Goal: Information Seeking & Learning: Learn about a topic

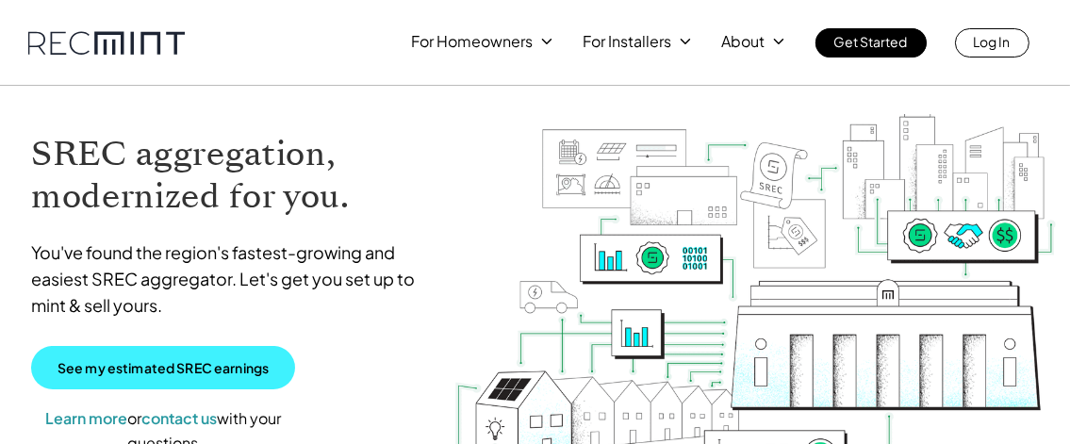
click at [185, 365] on p "See my estimated SREC earnings" at bounding box center [163, 367] width 211 height 17
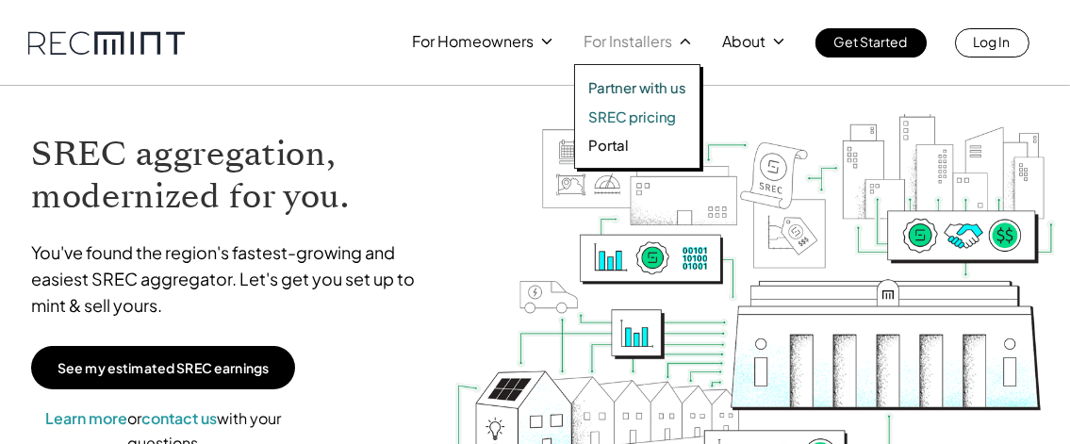
click at [650, 93] on p "Partner with us" at bounding box center [637, 87] width 98 height 19
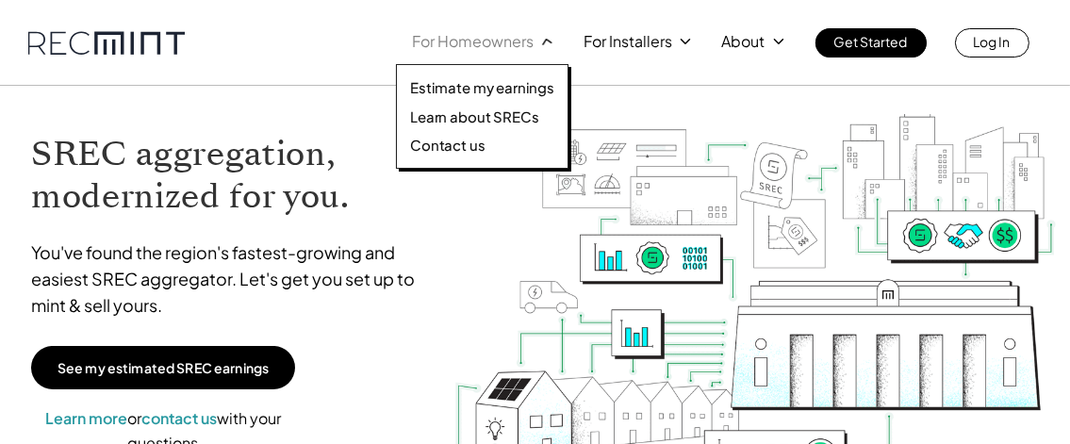
click at [479, 44] on p "For Homeowners" at bounding box center [473, 41] width 122 height 26
click at [454, 148] on p "Contact us" at bounding box center [447, 145] width 75 height 19
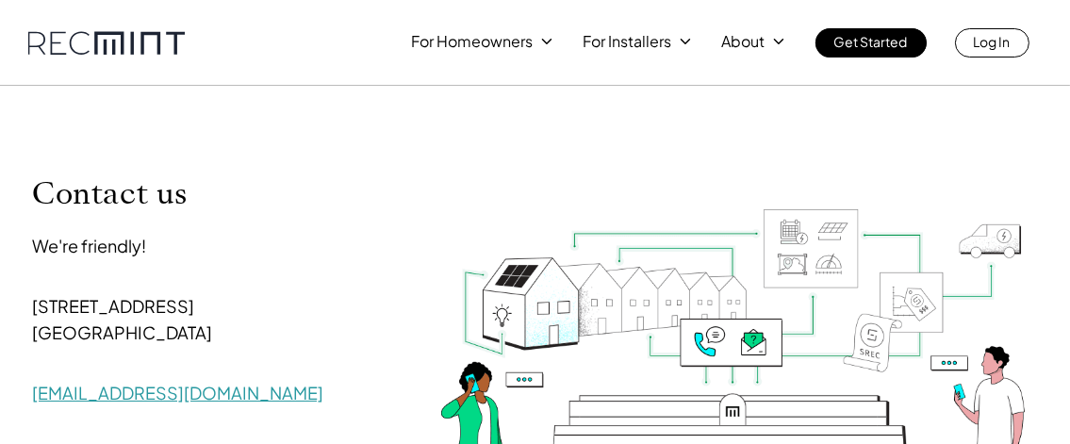
click at [123, 398] on link "help@recmint.com" at bounding box center [177, 393] width 291 height 22
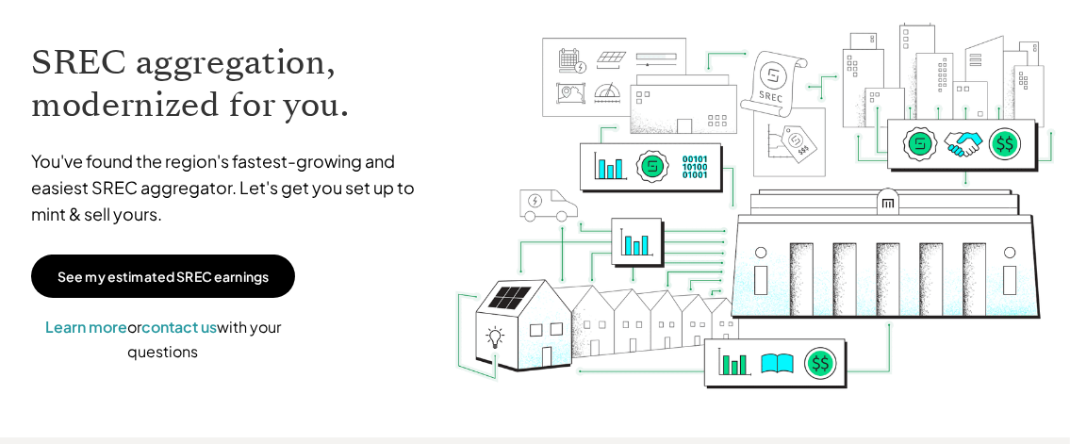
scroll to position [94, 0]
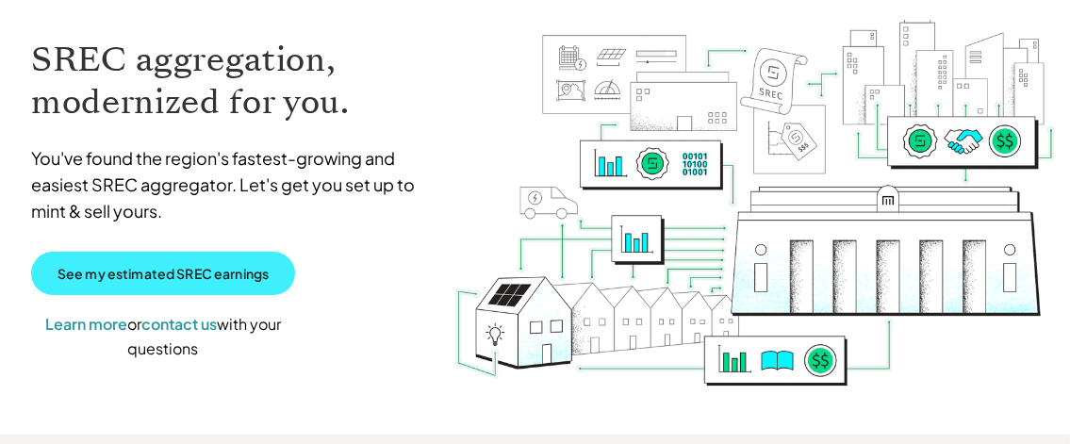
click at [210, 267] on p "See my estimated SREC earnings" at bounding box center [163, 273] width 211 height 17
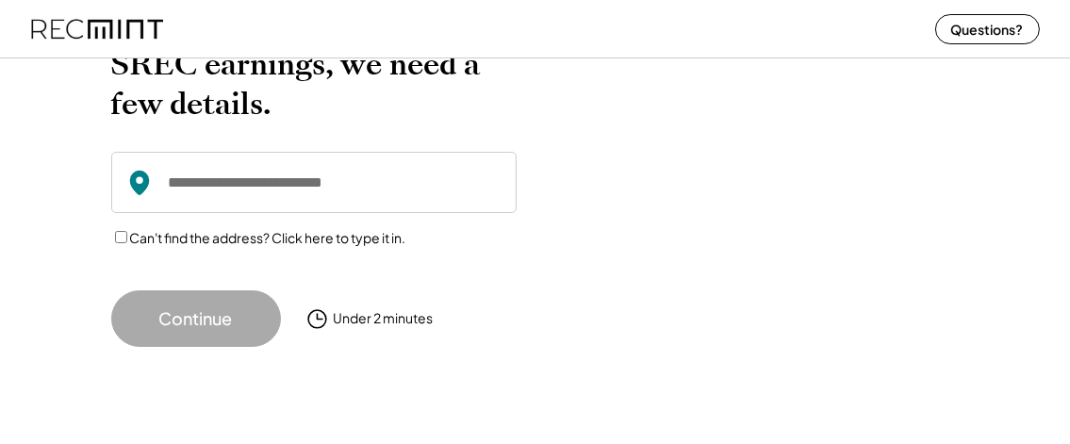
scroll to position [132, 0]
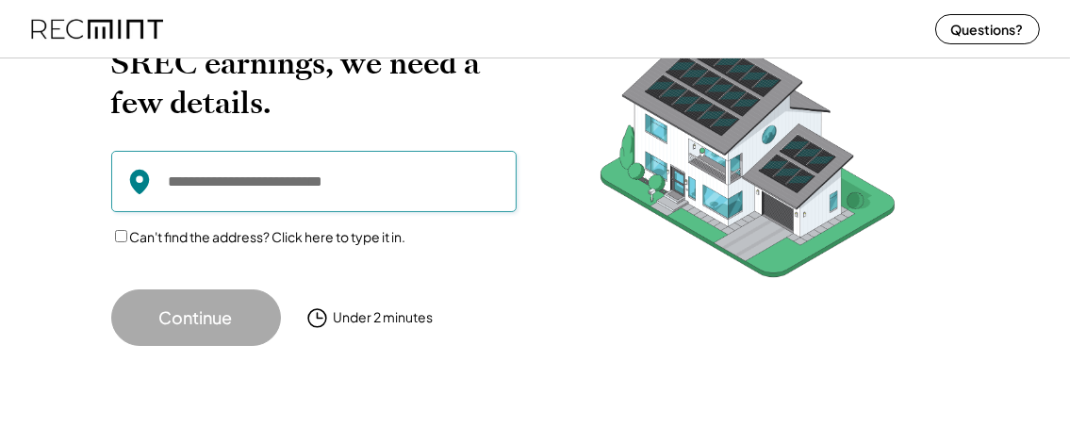
click at [276, 183] on input "input" at bounding box center [313, 181] width 405 height 61
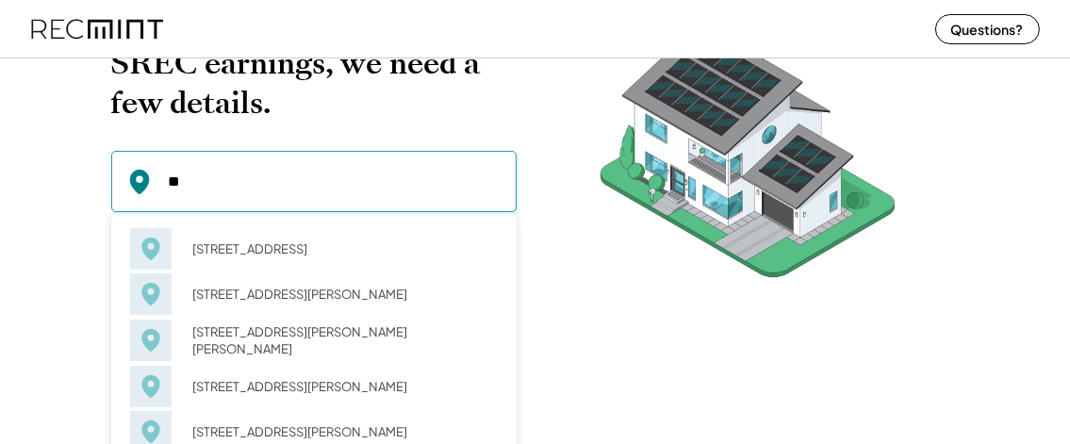
type input "*"
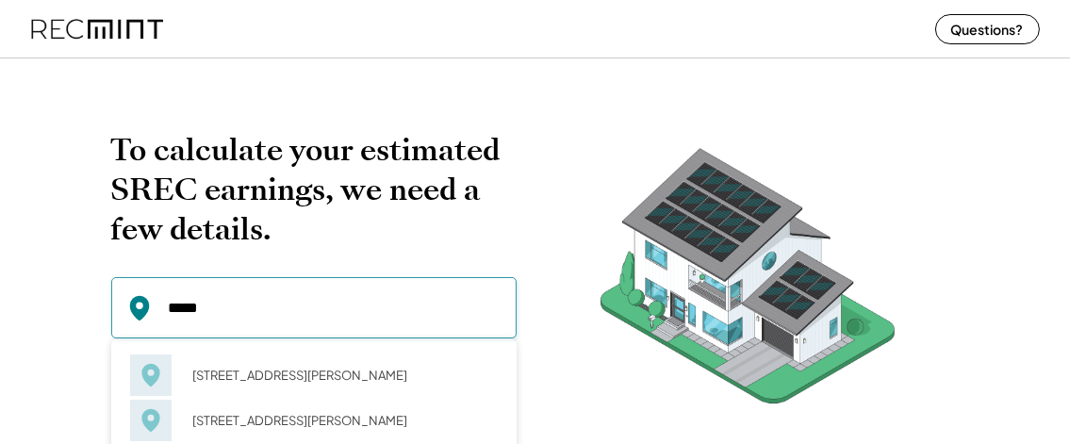
scroll to position [0, 0]
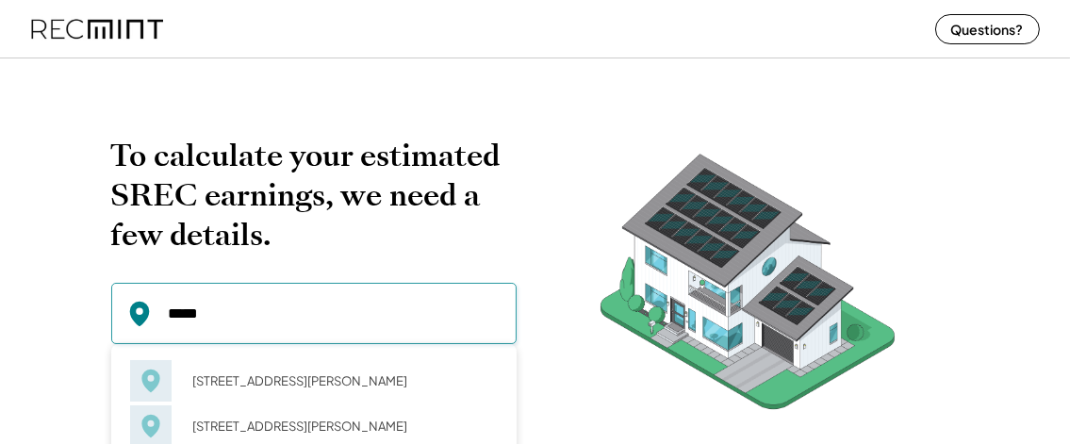
click at [220, 311] on input "input" at bounding box center [313, 313] width 405 height 61
click at [271, 308] on input "input" at bounding box center [313, 313] width 405 height 61
drag, startPoint x: 220, startPoint y: 312, endPoint x: 112, endPoint y: 311, distance: 107.5
click at [118, 312] on input "input" at bounding box center [313, 313] width 405 height 61
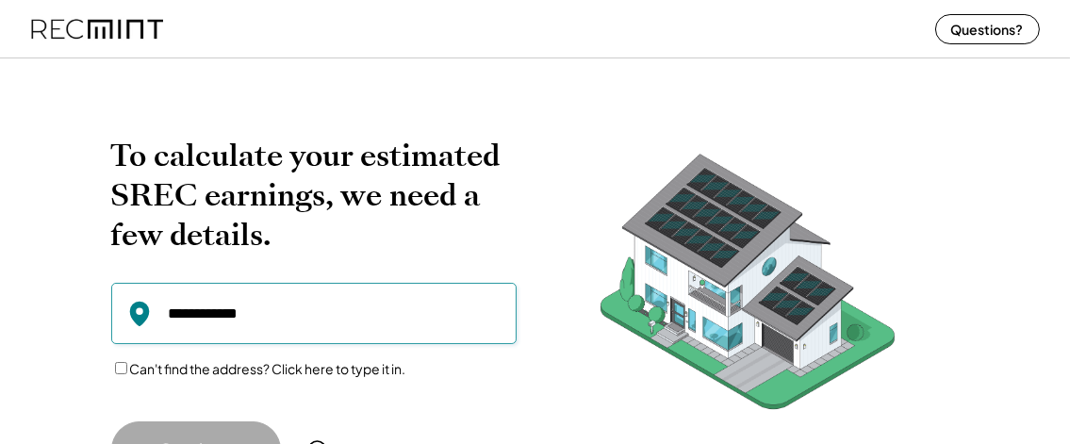
click at [272, 317] on input "input" at bounding box center [313, 313] width 405 height 61
click at [288, 378] on div "Can't find the address? Click here to type it in." at bounding box center [313, 369] width 405 height 20
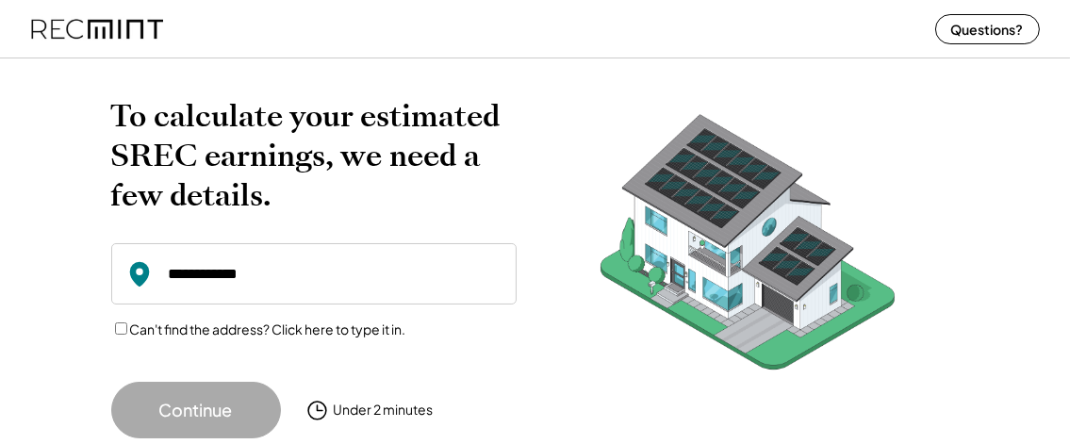
scroll to position [38, 0]
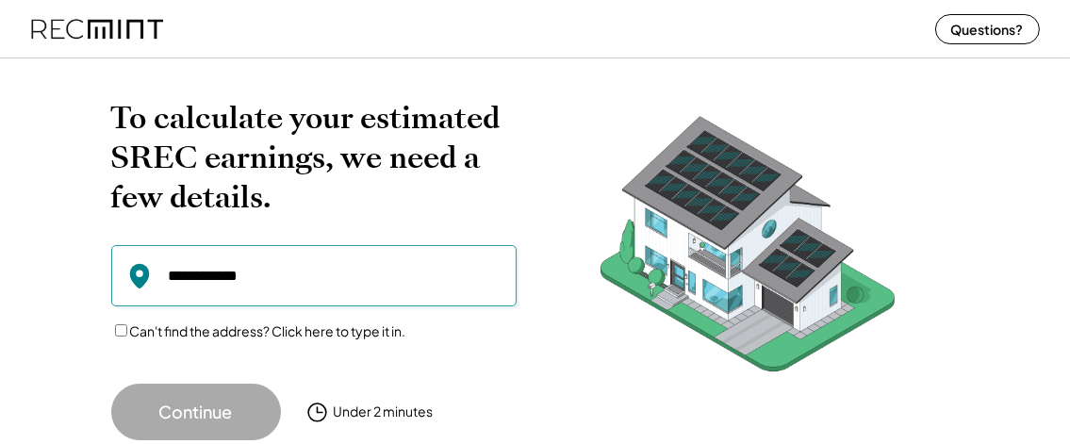
click at [171, 274] on input "input" at bounding box center [313, 275] width 405 height 61
click at [230, 276] on input "input" at bounding box center [313, 275] width 405 height 61
click at [171, 274] on input "input" at bounding box center [313, 275] width 405 height 61
click at [268, 277] on input "input" at bounding box center [313, 275] width 405 height 61
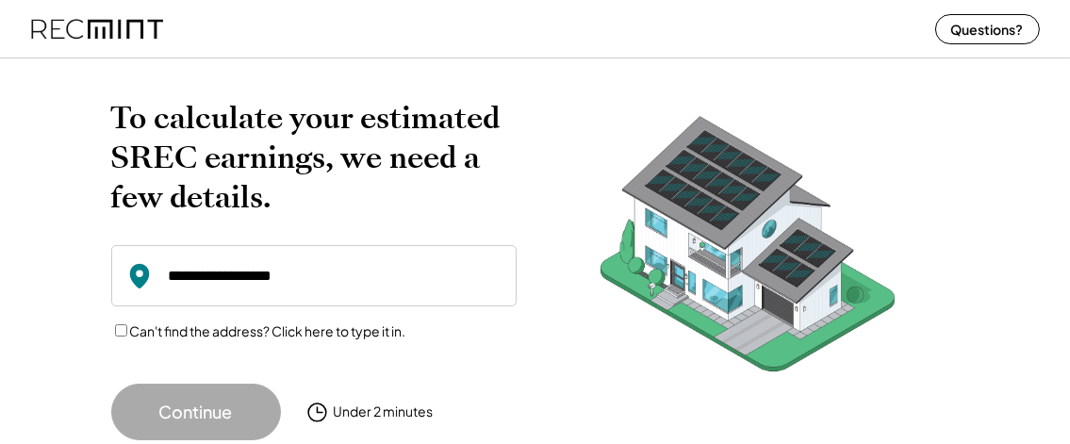
click at [263, 277] on input "input" at bounding box center [313, 275] width 405 height 61
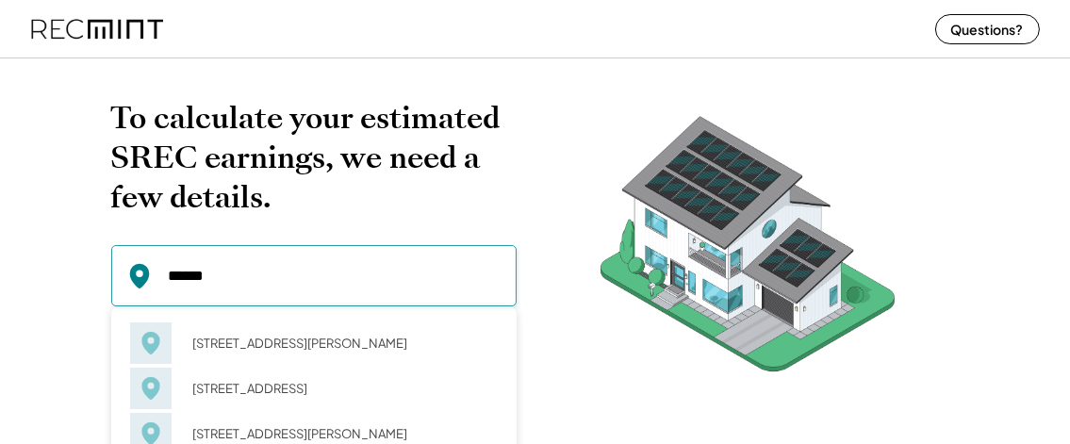
click at [215, 272] on input "input" at bounding box center [313, 275] width 405 height 61
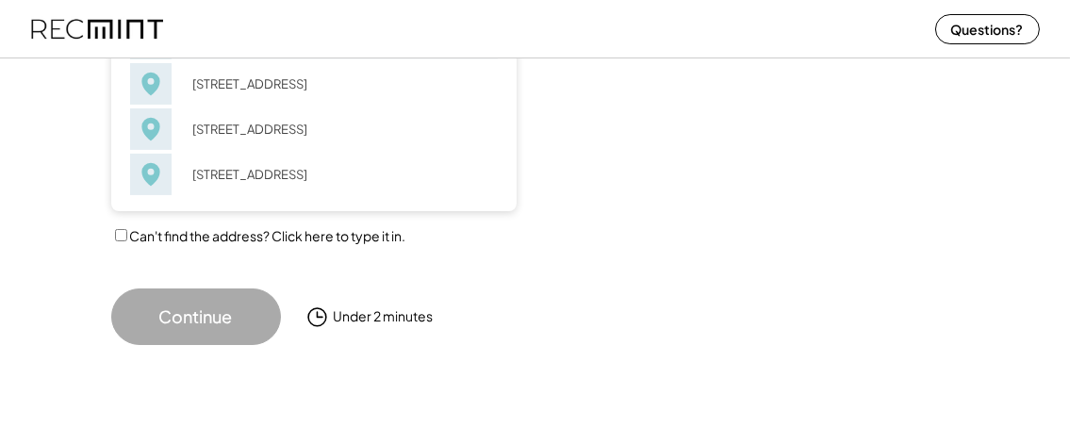
scroll to position [636, 0]
type input "*****"
click at [210, 322] on button "Continue" at bounding box center [196, 317] width 170 height 57
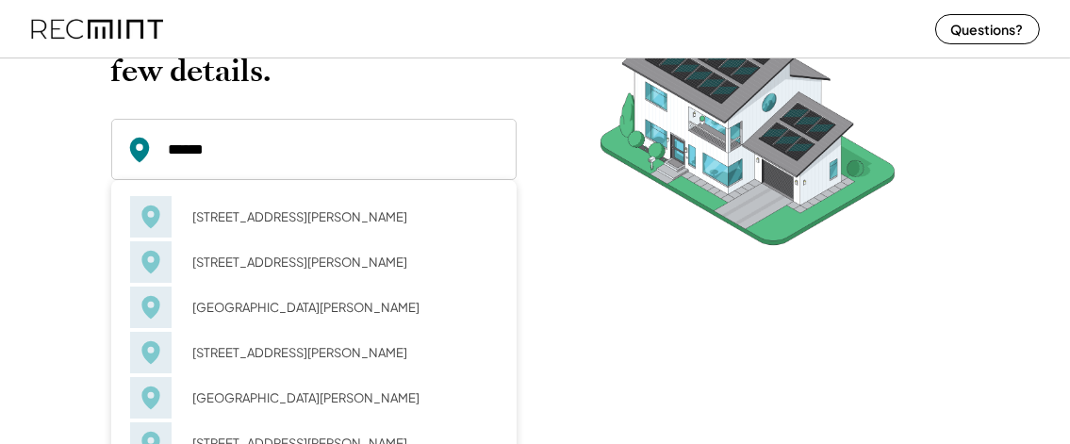
scroll to position [0, 0]
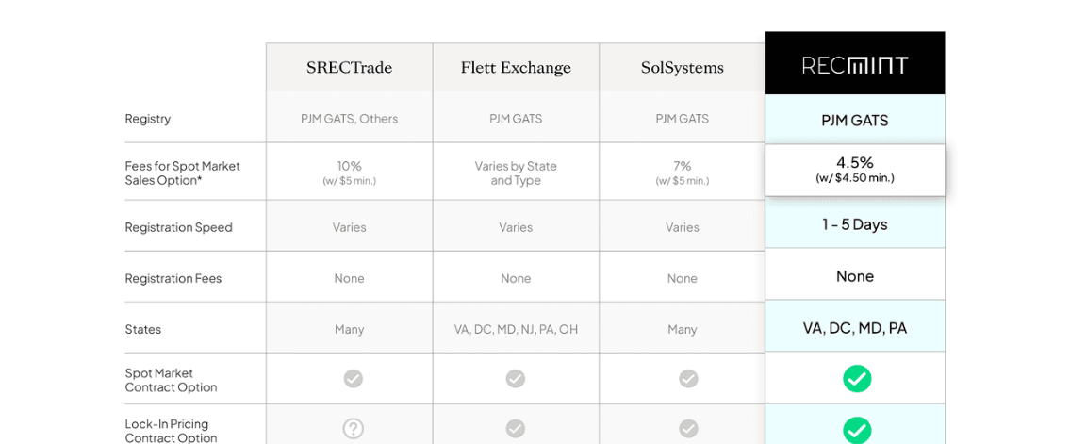
scroll to position [1509, 0]
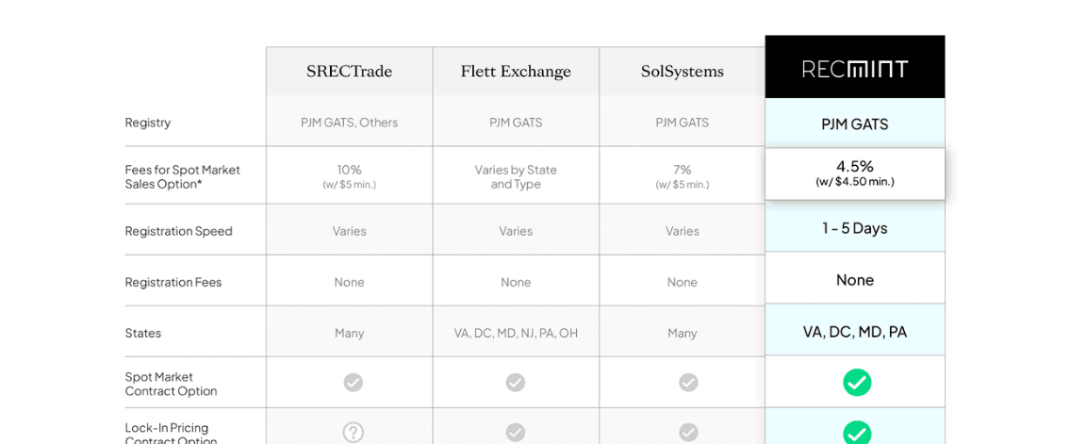
click at [832, 330] on img at bounding box center [535, 356] width 849 height 762
click at [831, 329] on img at bounding box center [535, 356] width 849 height 762
click at [144, 329] on img at bounding box center [535, 356] width 849 height 762
click at [145, 328] on img at bounding box center [535, 356] width 849 height 762
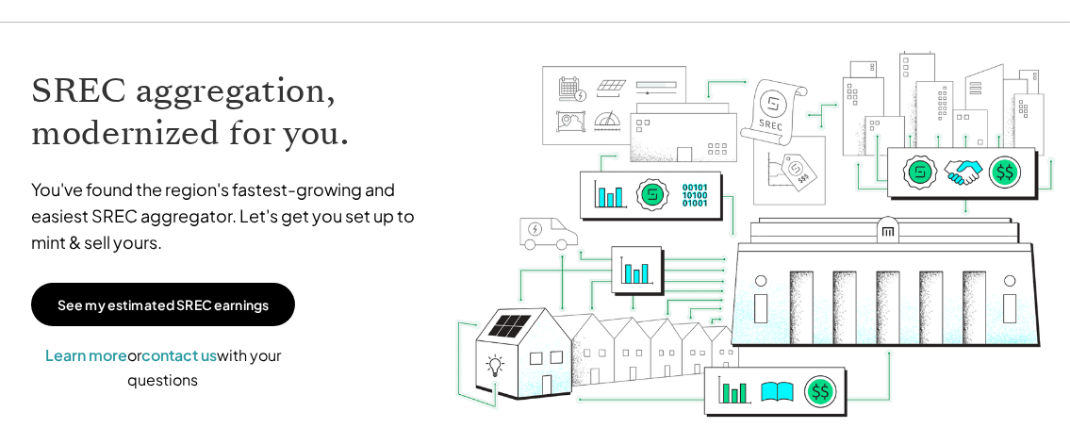
scroll to position [0, 0]
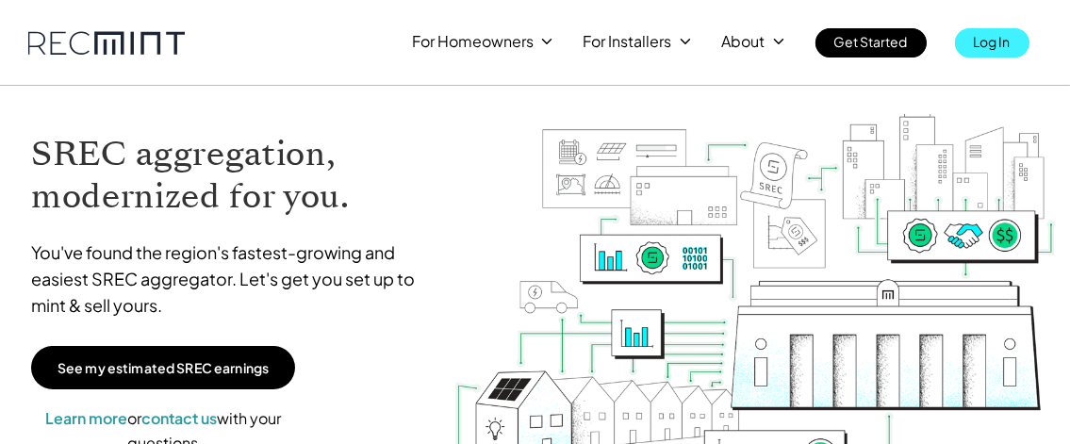
click at [999, 46] on p "Log In" at bounding box center [992, 41] width 37 height 26
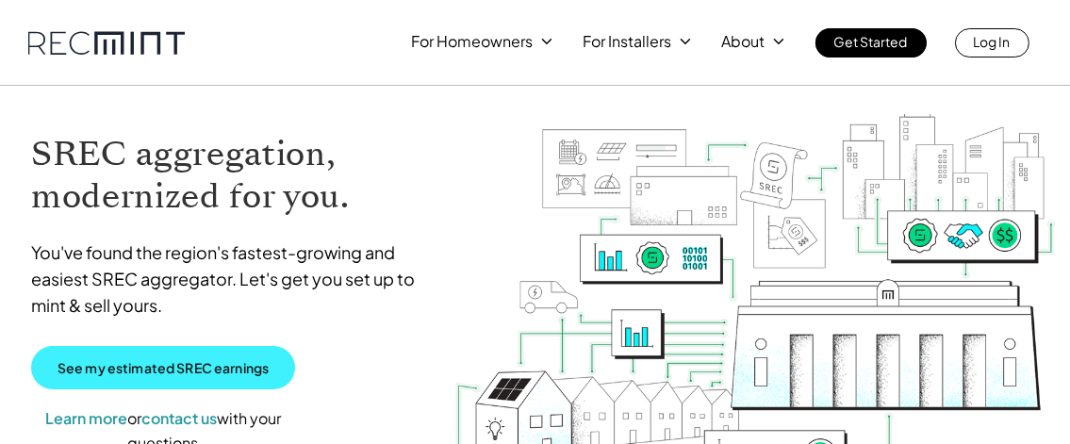
click at [166, 367] on p "See my estimated SREC earnings" at bounding box center [163, 367] width 211 height 17
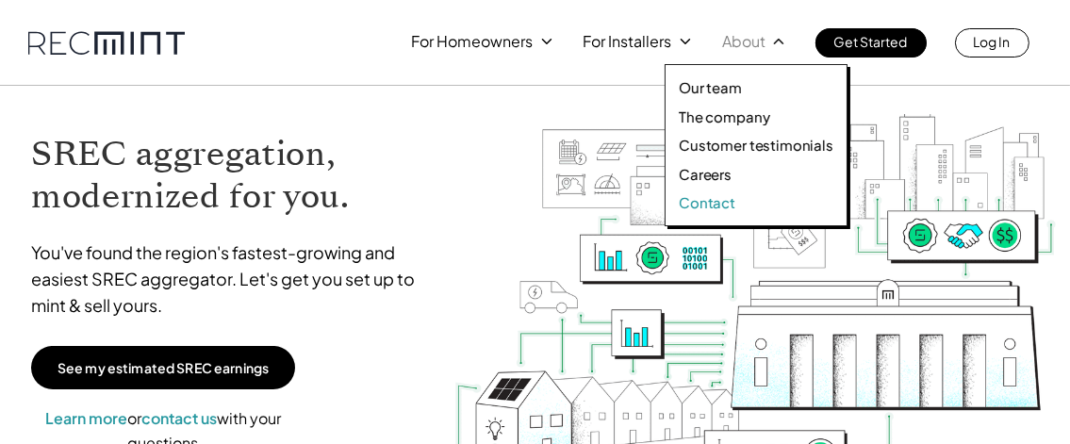
click at [679, 203] on p "Contact" at bounding box center [707, 202] width 57 height 19
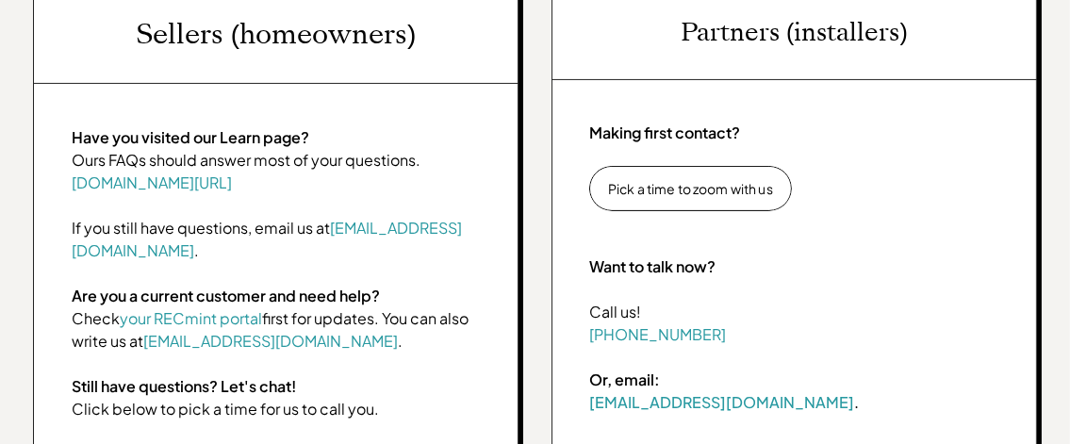
scroll to position [754, 0]
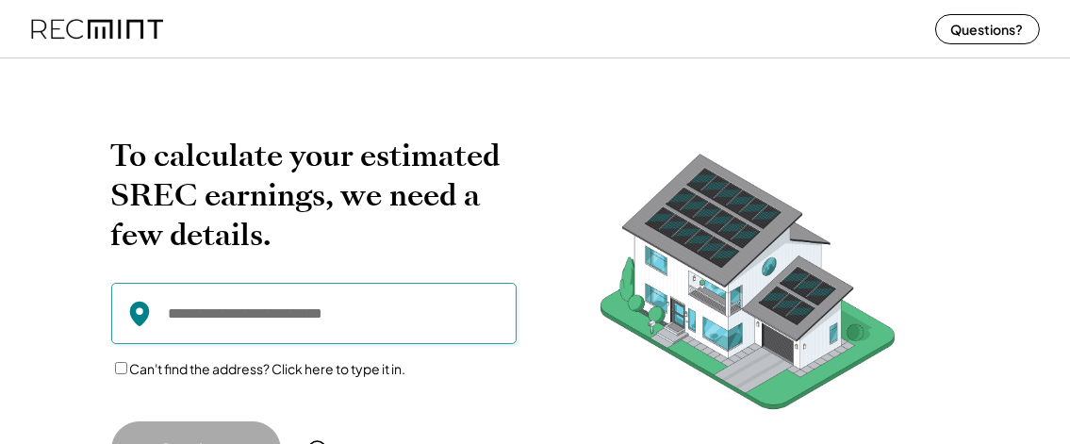
click at [352, 313] on input "input" at bounding box center [313, 313] width 405 height 61
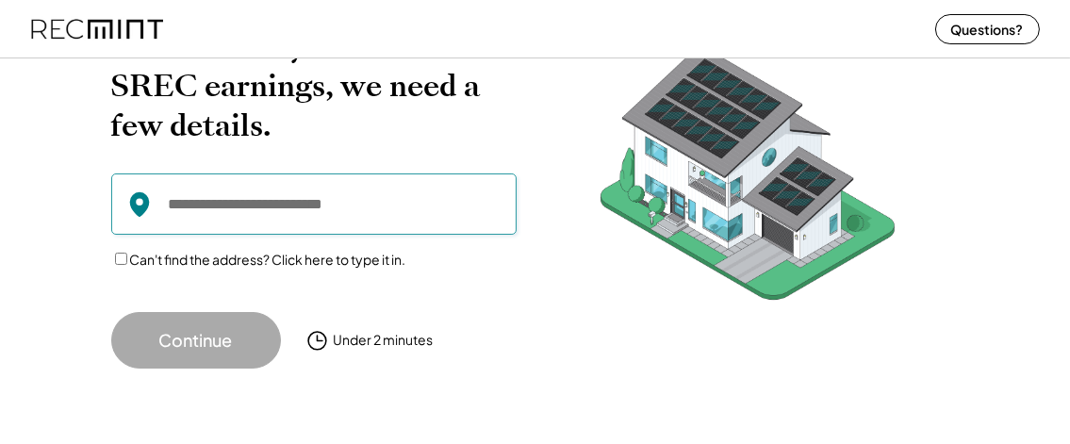
scroll to position [132, 0]
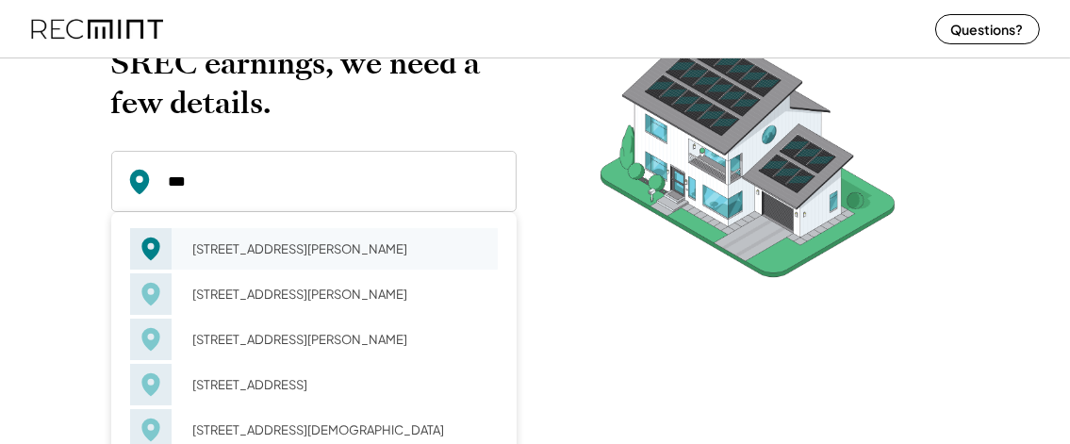
click at [221, 238] on div "[STREET_ADDRESS][PERSON_NAME]" at bounding box center [339, 249] width 317 height 26
type input "**********"
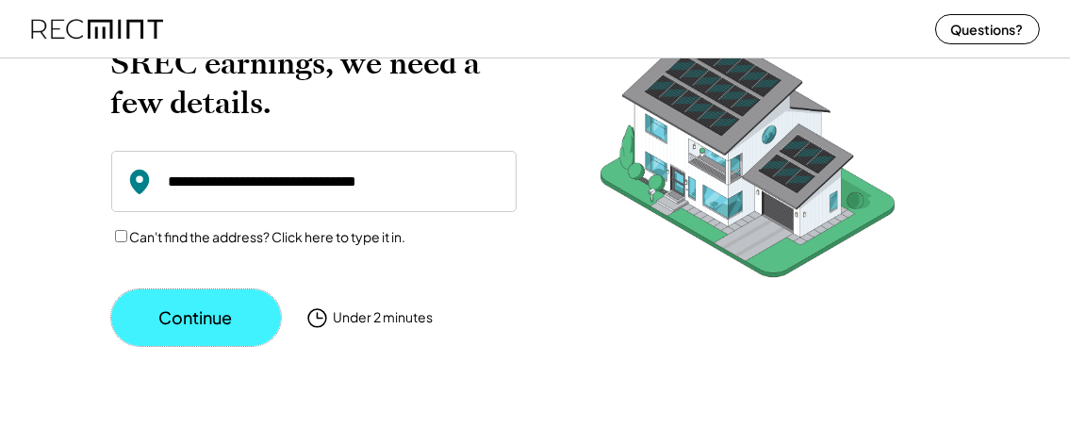
click at [197, 315] on button "Continue" at bounding box center [196, 317] width 170 height 57
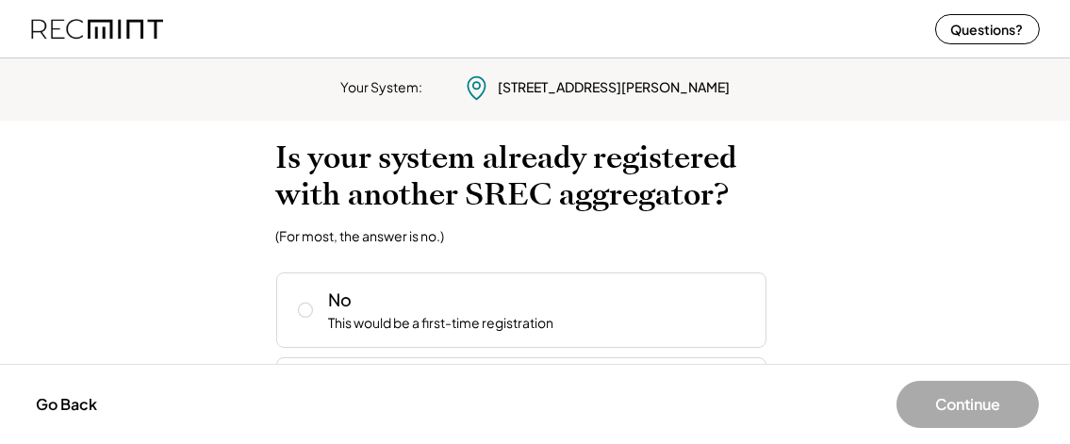
scroll to position [0, 0]
